Goal: Task Accomplishment & Management: Manage account settings

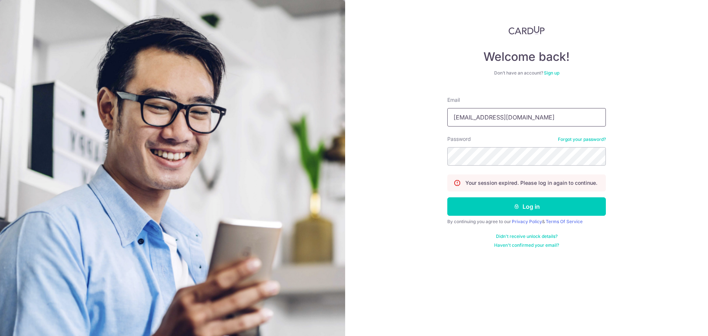
click at [488, 114] on input "[EMAIL_ADDRESS][DOMAIN_NAME]" at bounding box center [526, 117] width 159 height 18
type input "[EMAIL_ADDRESS][DOMAIN_NAME]"
click at [509, 209] on button "Log in" at bounding box center [526, 206] width 159 height 18
